Goal: Task Accomplishment & Management: Complete application form

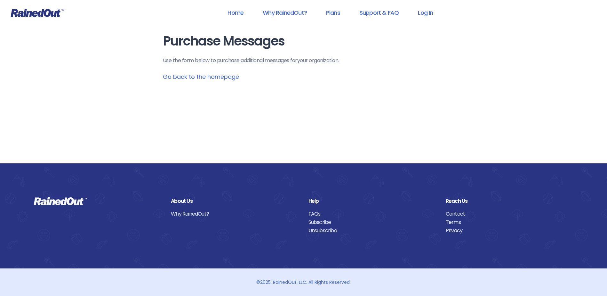
click at [182, 77] on link "Go back to the homepage" at bounding box center [201, 77] width 76 height 8
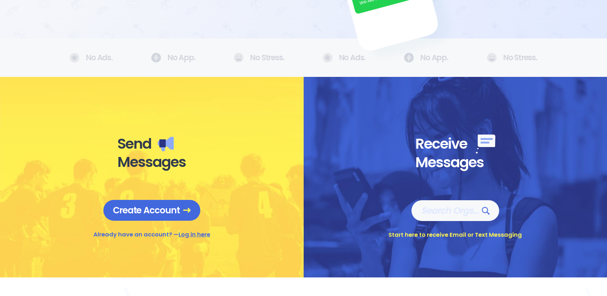
scroll to position [192, 0]
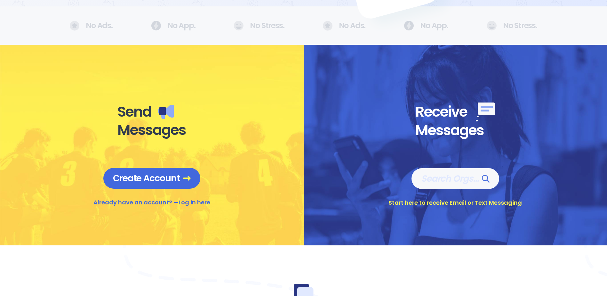
click at [194, 203] on link "Log in here" at bounding box center [195, 202] width 32 height 8
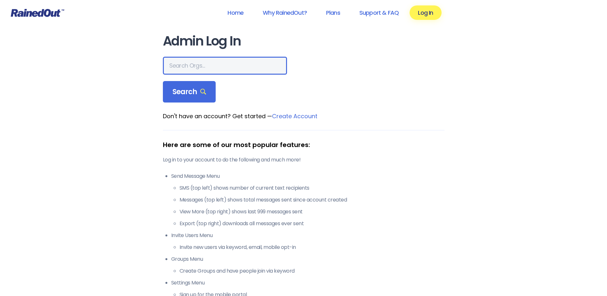
click at [185, 72] on input "text" at bounding box center [225, 66] width 124 height 18
type input "Hayward industries"
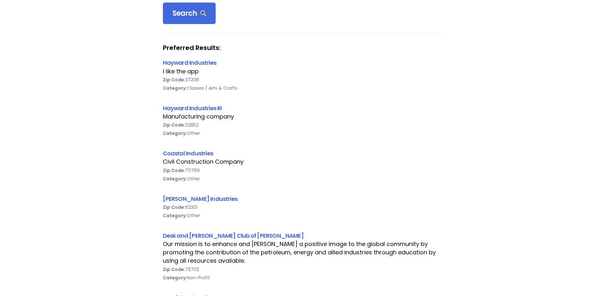
scroll to position [192, 0]
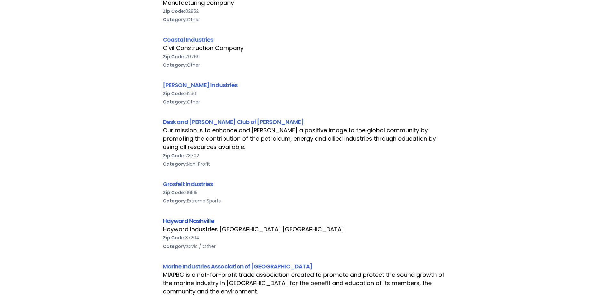
click at [179, 223] on link "Hayward Nashville" at bounding box center [188, 221] width 51 height 8
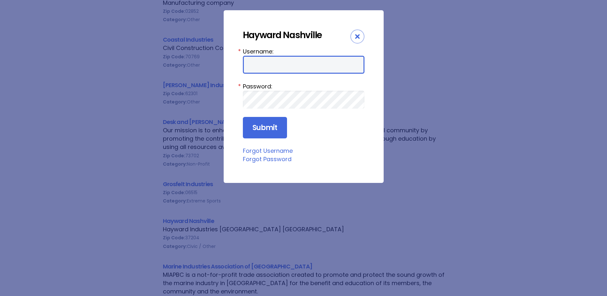
click at [267, 65] on input "Username:" at bounding box center [304, 65] width 122 height 18
type input "HaywardN"
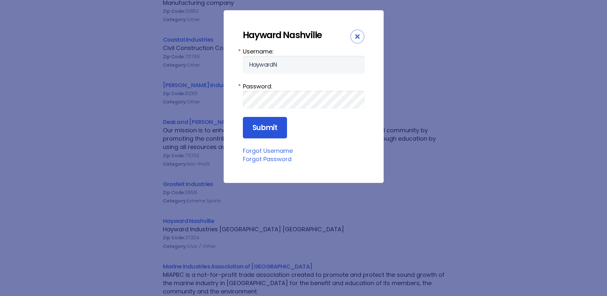
click at [272, 130] on input "Submit" at bounding box center [265, 128] width 44 height 22
